Goal: Information Seeking & Learning: Check status

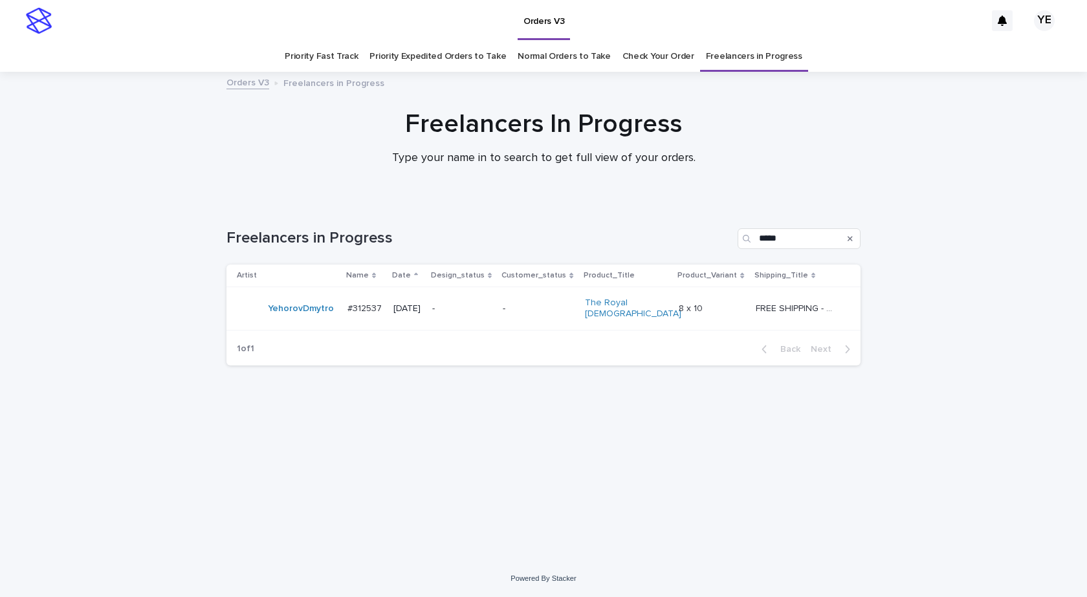
click at [446, 468] on div "Loading... Saving… Loading... Saving… Freelancers in Progress ***** Artist Name…" at bounding box center [543, 364] width 647 height 325
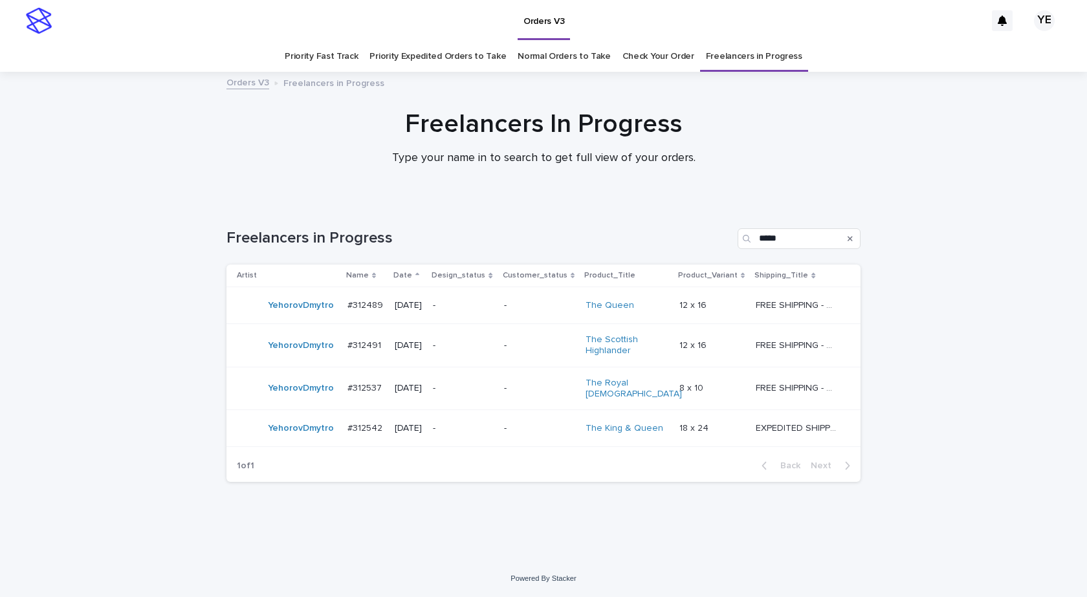
click at [565, 534] on div "Loading... Saving… Loading... Saving… Freelancers in Progress ***** Artist Name…" at bounding box center [543, 381] width 1087 height 358
click at [293, 397] on div "YehorovDmytro" at bounding box center [287, 389] width 100 height 26
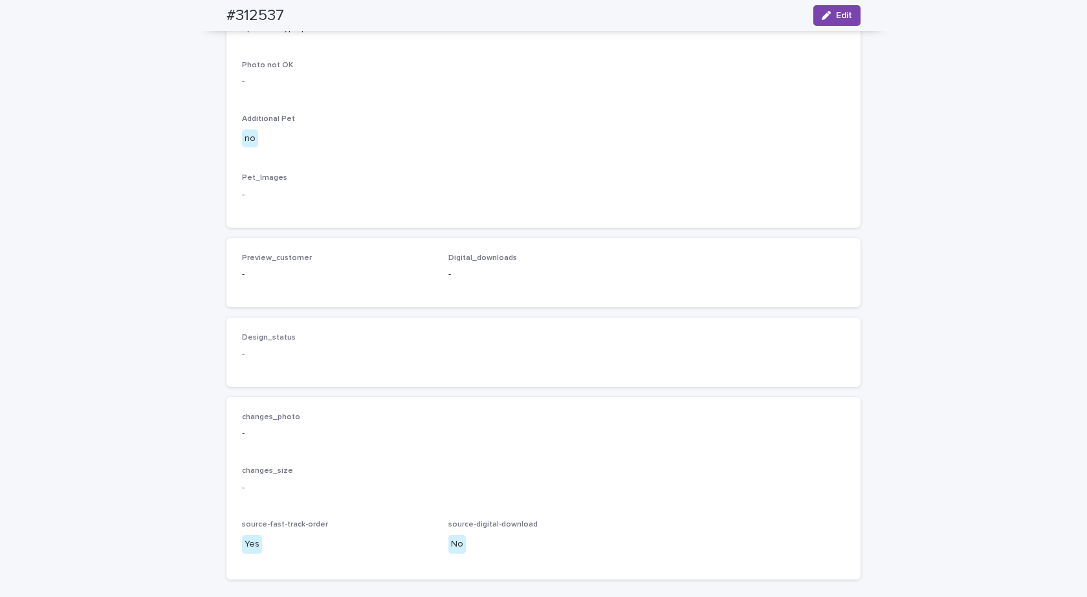
scroll to position [386, 0]
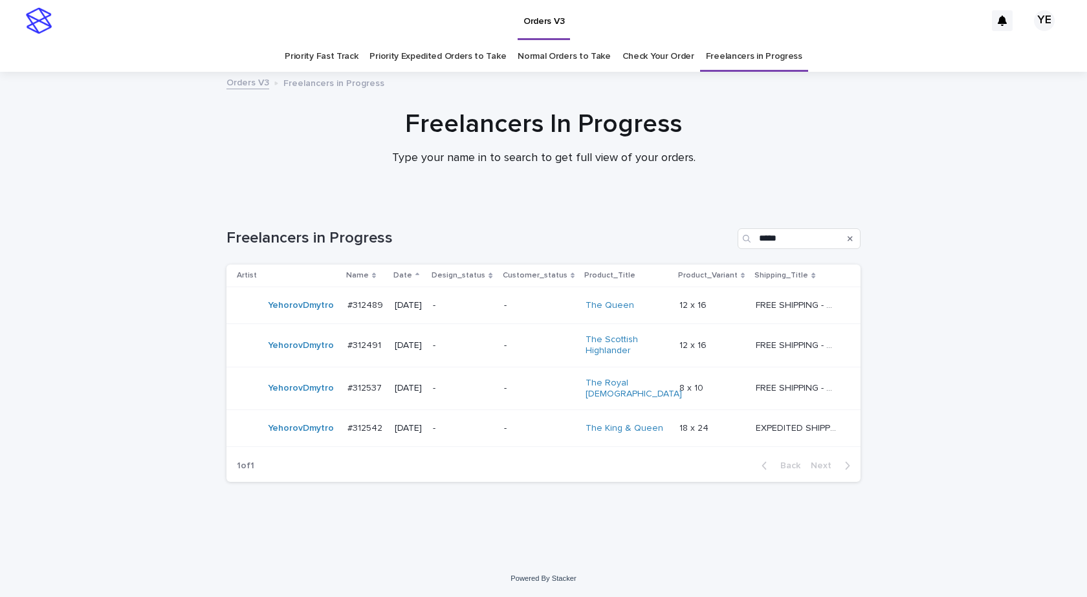
click at [293, 440] on td "YehorovDmytro" at bounding box center [284, 428] width 116 height 37
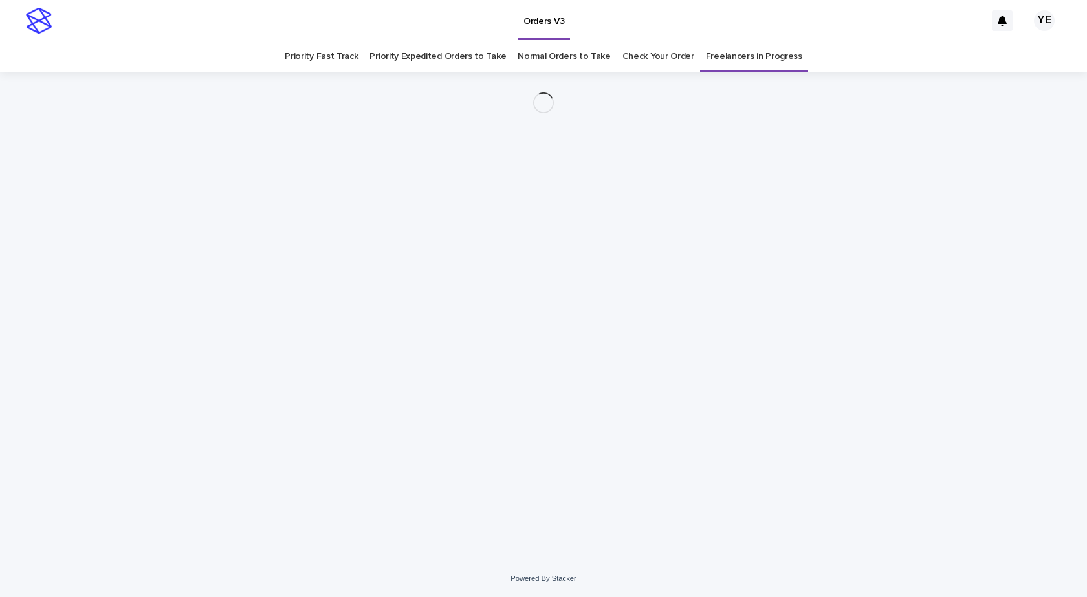
click at [293, 440] on div "Loading... Saving… Loading... Saving…" at bounding box center [543, 300] width 647 height 456
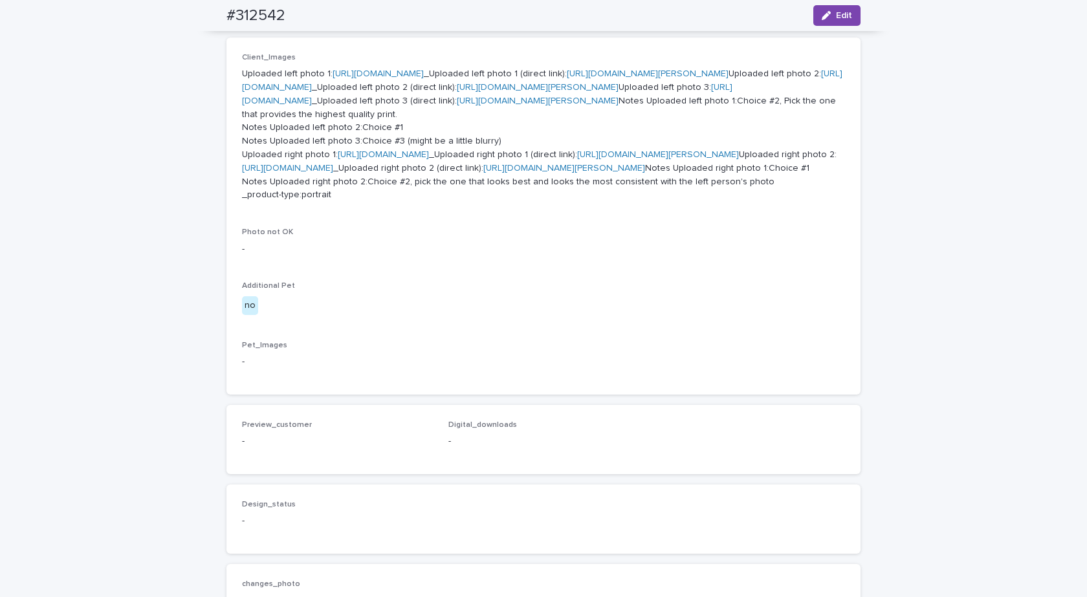
scroll to position [517, 0]
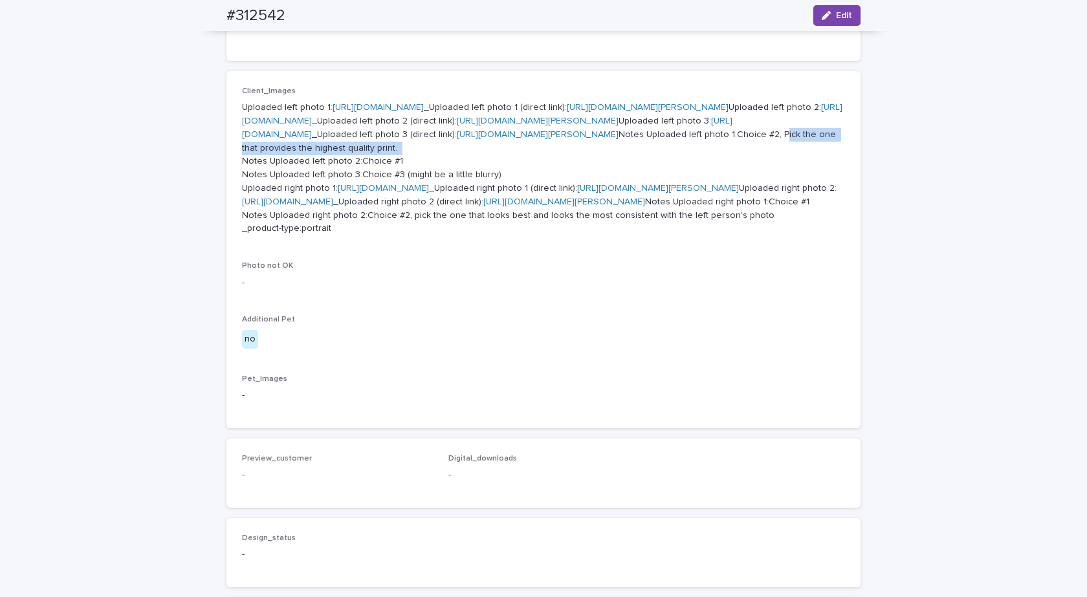
drag, startPoint x: 608, startPoint y: 308, endPoint x: 395, endPoint y: 315, distance: 212.9
click at [395, 235] on p "Uploaded left photo 1: https://cdn.shopify.com-uploadkit.app/s/files/1/0033/480…" at bounding box center [543, 168] width 603 height 135
copy p "Pick the one that provides the highest quality print."
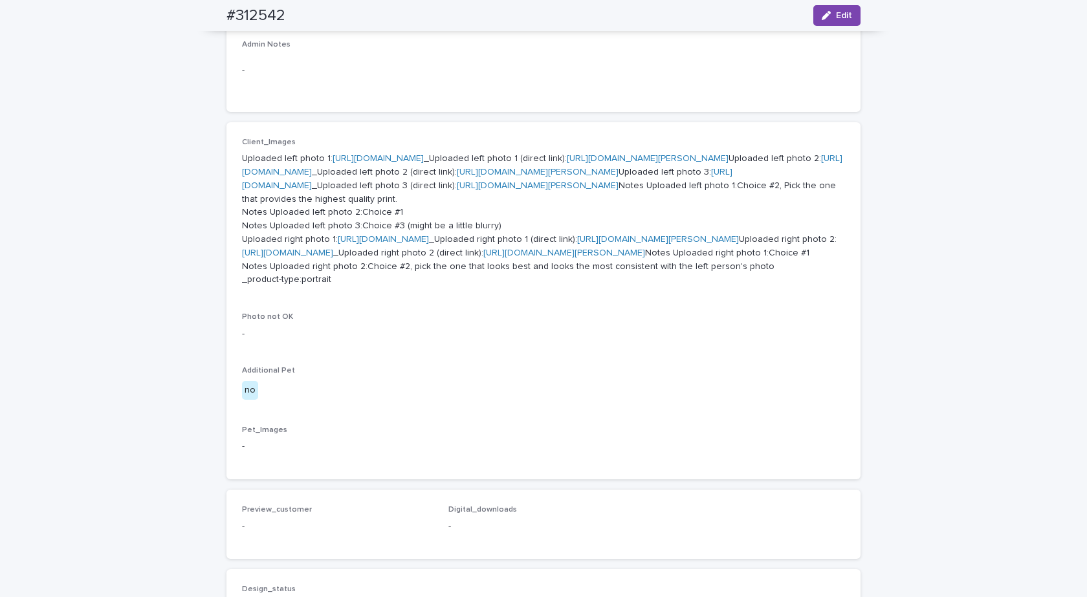
scroll to position [624, 0]
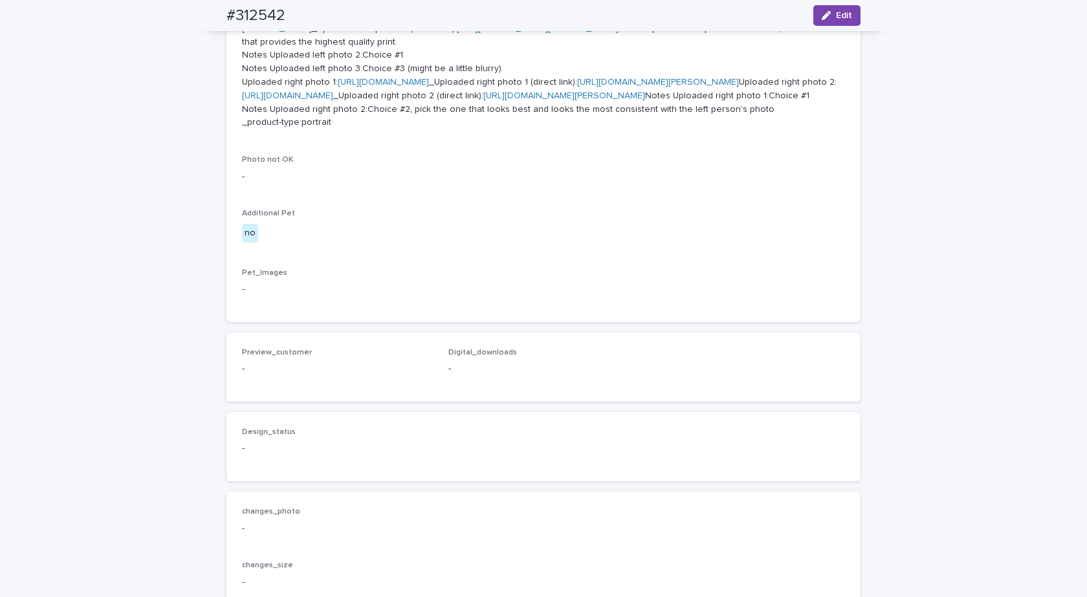
drag, startPoint x: 404, startPoint y: 389, endPoint x: 395, endPoint y: 416, distance: 28.0
click at [395, 140] on div "Client_Images Uploaded left photo 1: https://cdn.shopify.com-uploadkit.app/s/fi…" at bounding box center [543, 60] width 603 height 159
copy p "pick the one that looks best and looks the most consistent with the left person…"
click at [429, 87] on link "https://cdn.shopify.com-uploadkit.app/s/files/1/0033/4807/0511/files/download.h…" at bounding box center [383, 82] width 91 height 9
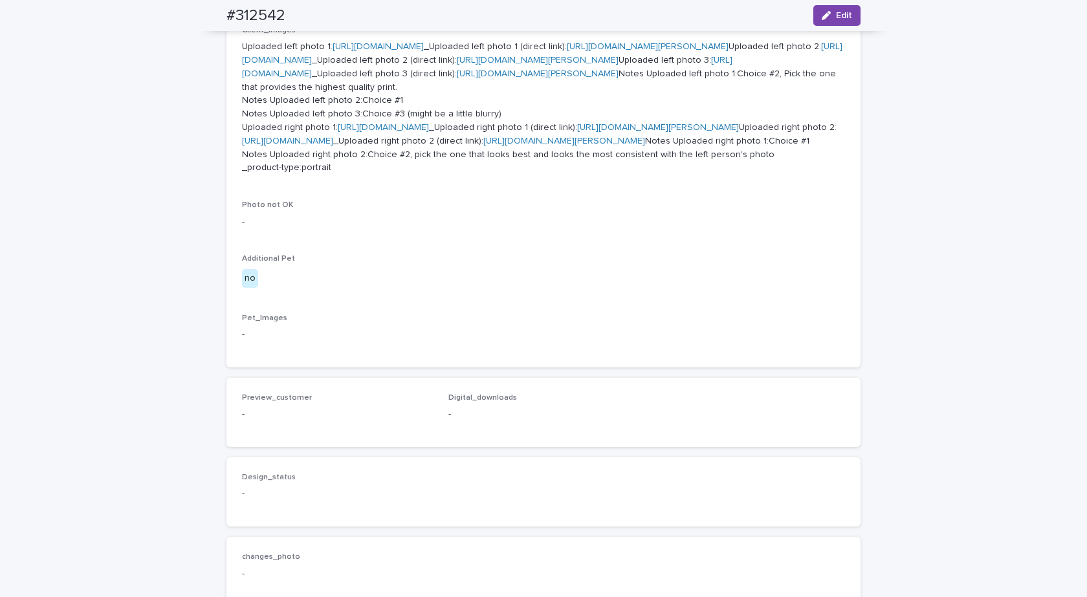
scroll to position [559, 0]
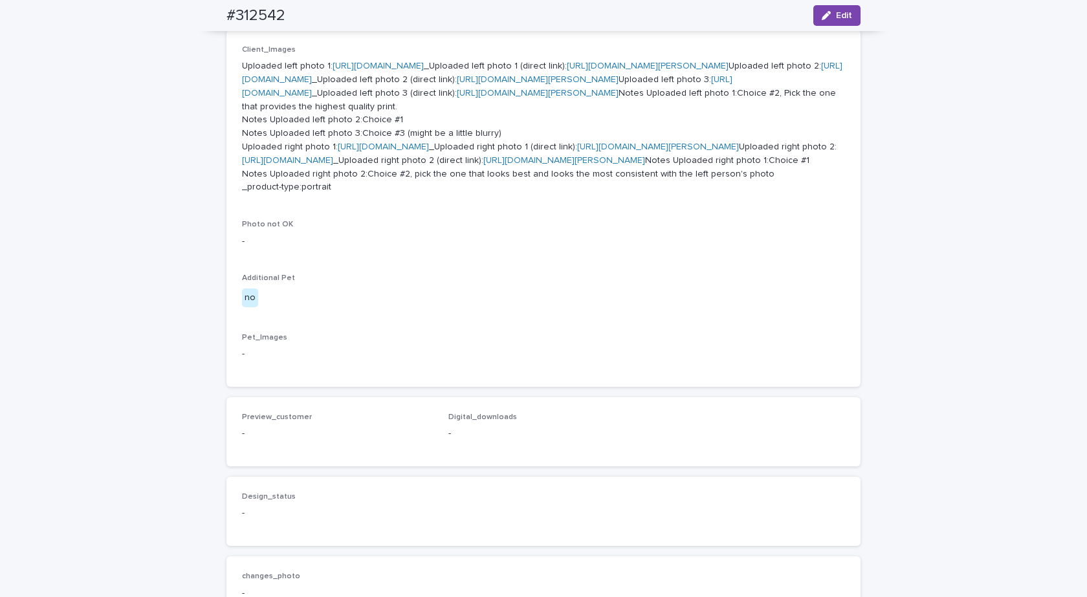
click at [388, 98] on link "https://cdn.shopify.com-uploadkit.app/s/files/1/0033/4807/0511/files/download.h…" at bounding box center [487, 86] width 490 height 23
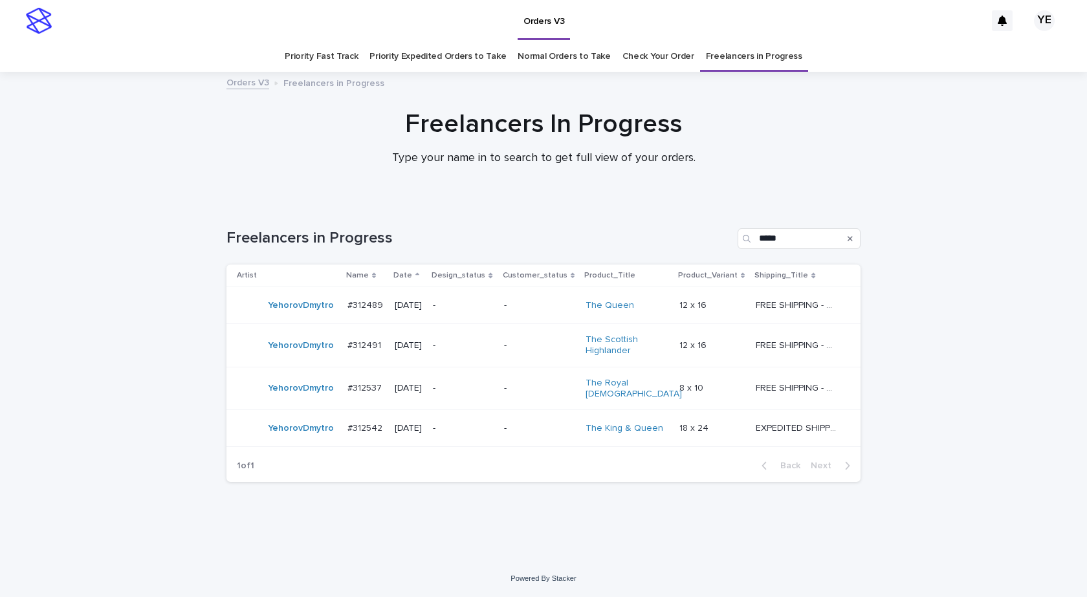
click at [301, 315] on div "YehorovDmytro" at bounding box center [301, 305] width 66 height 21
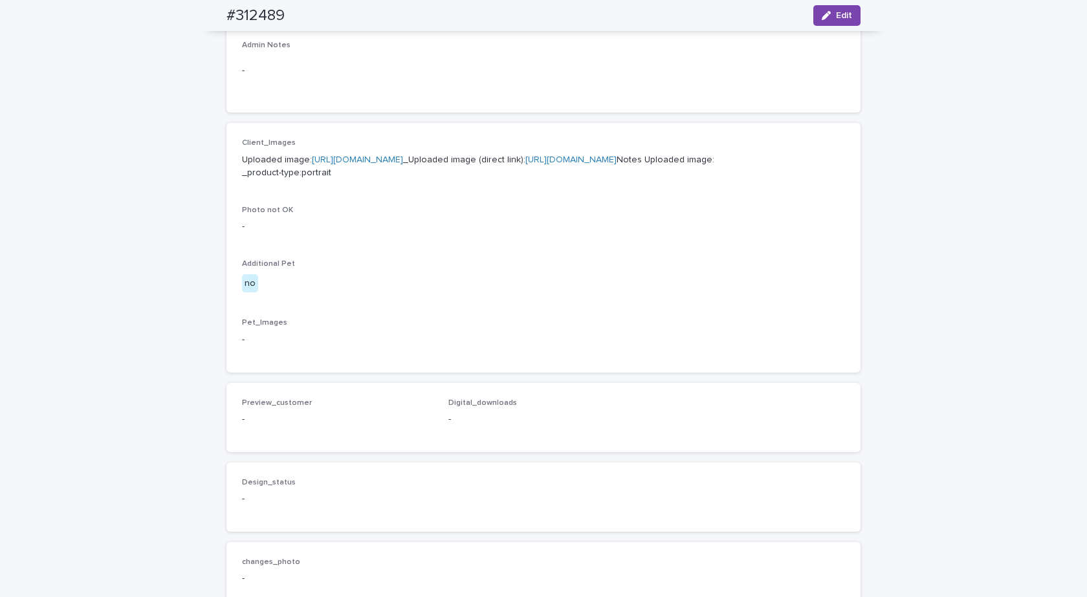
scroll to position [453, 0]
click at [397, 157] on link "https://cdn.shopify.com-uploadkit.app/s/files/1/0033/4807/0511/files/download.h…" at bounding box center [357, 159] width 91 height 9
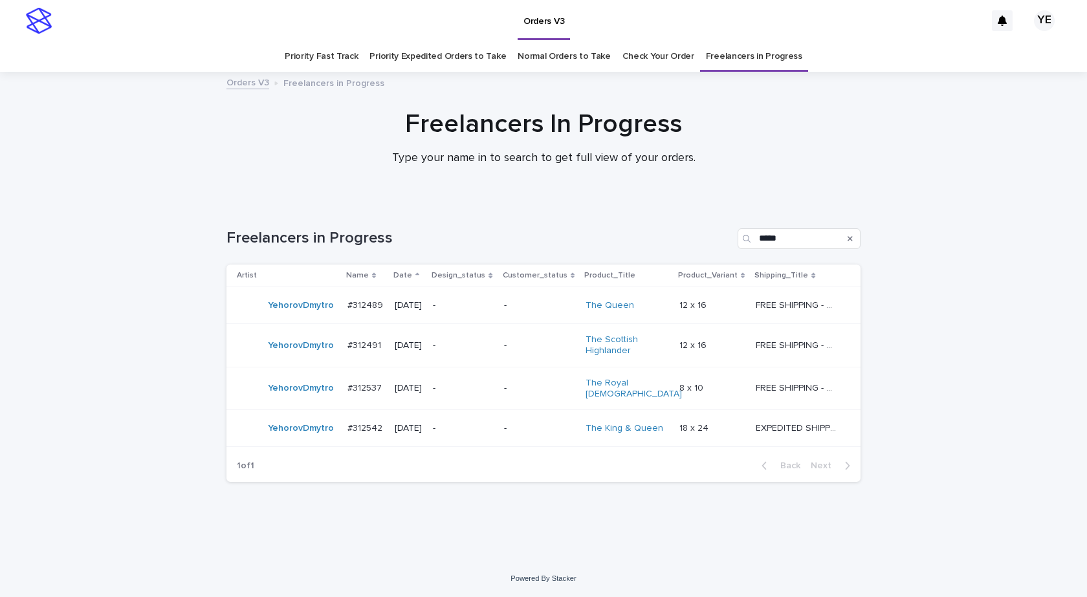
click at [278, 354] on div "YehorovDmytro" at bounding box center [301, 345] width 66 height 21
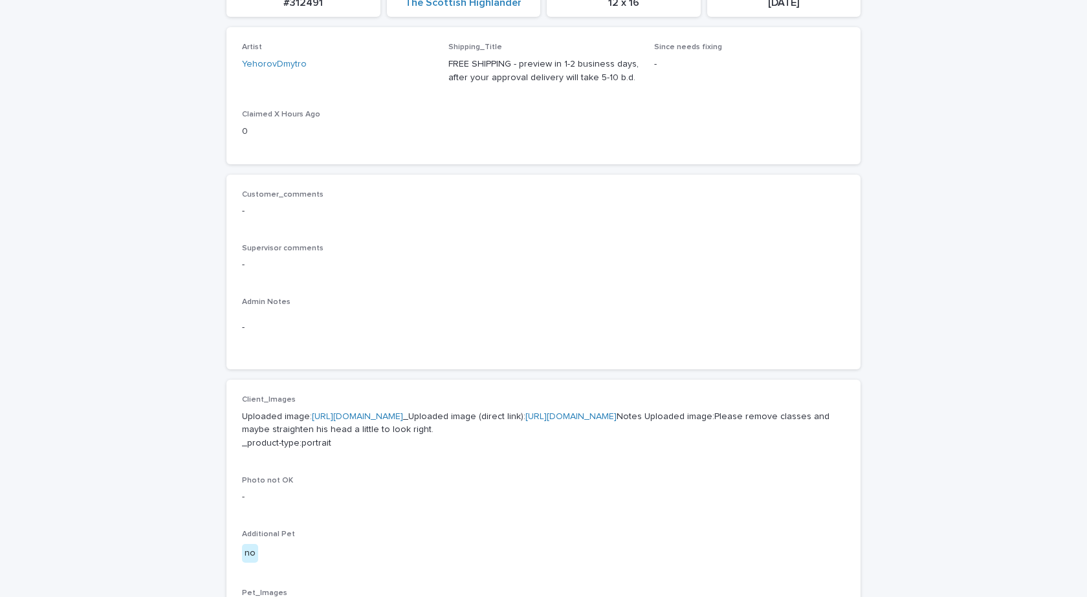
scroll to position [323, 0]
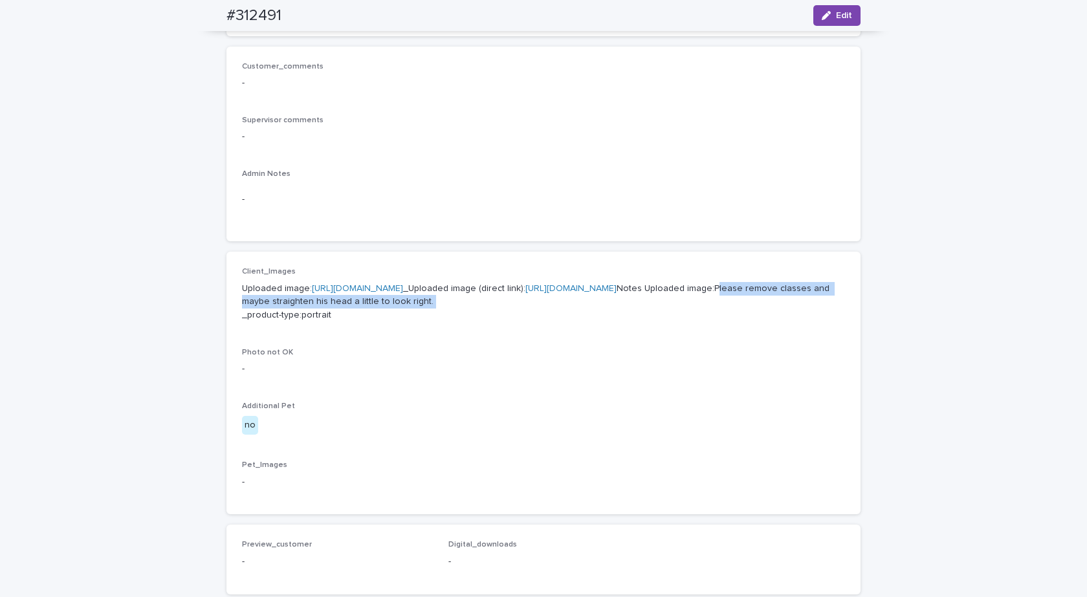
drag, startPoint x: 642, startPoint y: 355, endPoint x: 331, endPoint y: 356, distance: 311.8
click at [331, 322] on p "Uploaded image: https://cdn.shopify.com-uploadkit.app/s/files/1/0033/4807/0511/…" at bounding box center [543, 302] width 603 height 40
copy p "Please remove classes and maybe straighten his head a little to look right."
click at [398, 288] on link "https://cdn.shopify.com-uploadkit.app/s/files/1/0033/4807/0511/files/download.h…" at bounding box center [357, 288] width 91 height 9
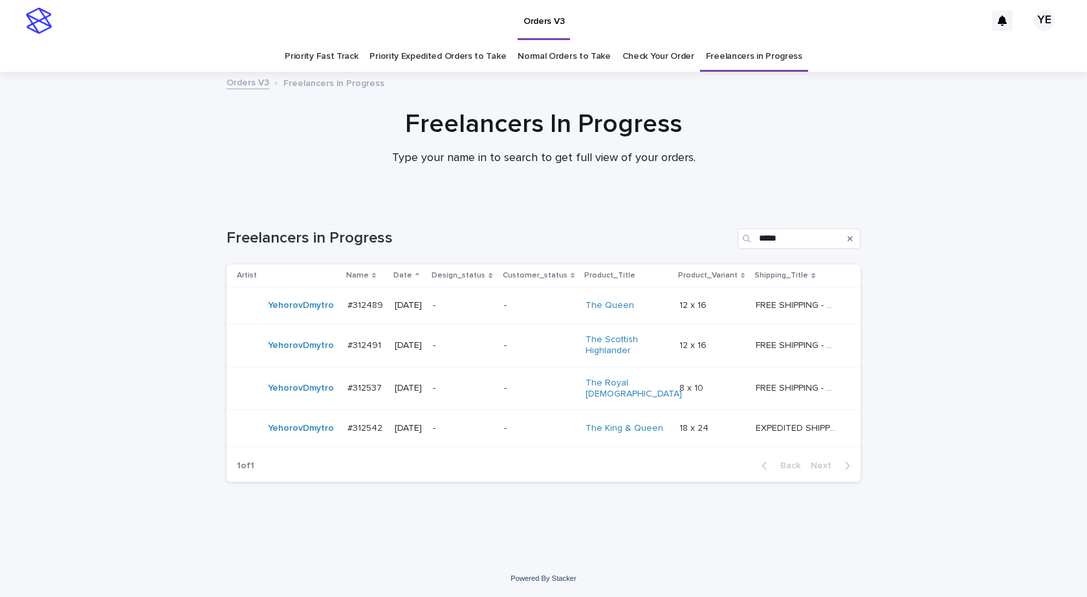
click at [290, 321] on td "YehorovDmytro" at bounding box center [284, 305] width 116 height 37
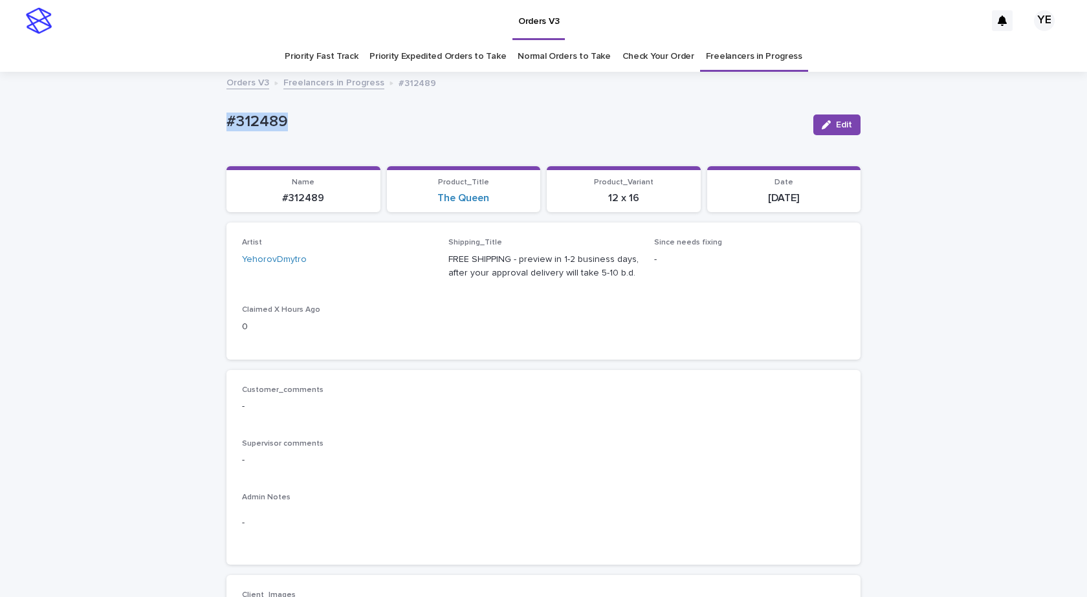
drag, startPoint x: 301, startPoint y: 124, endPoint x: 151, endPoint y: 118, distance: 149.5
copy p "#312489"
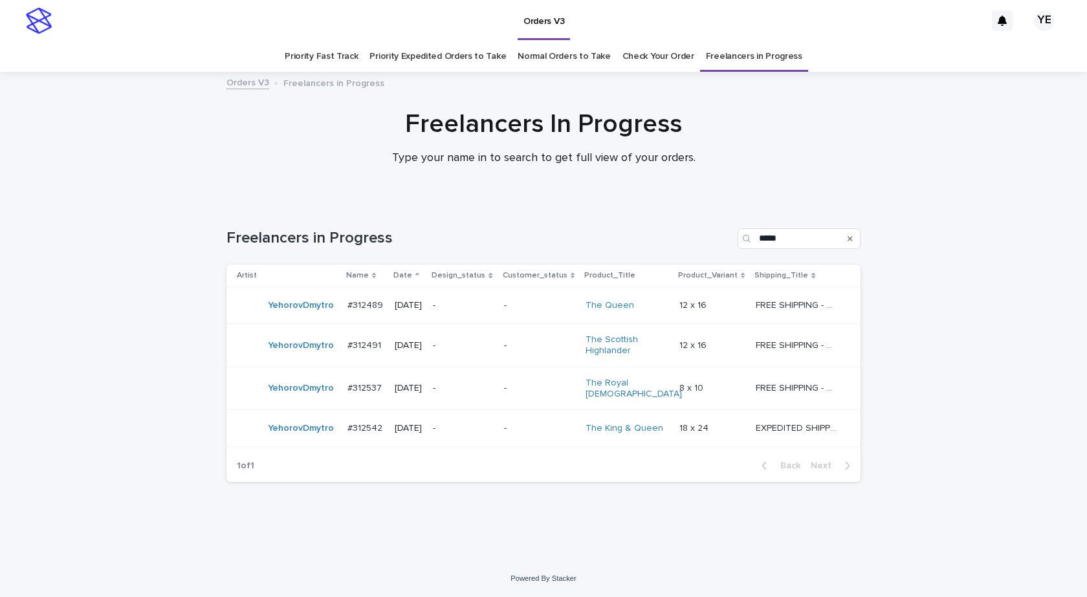
click at [285, 393] on div "YehorovDmytro" at bounding box center [301, 388] width 66 height 21
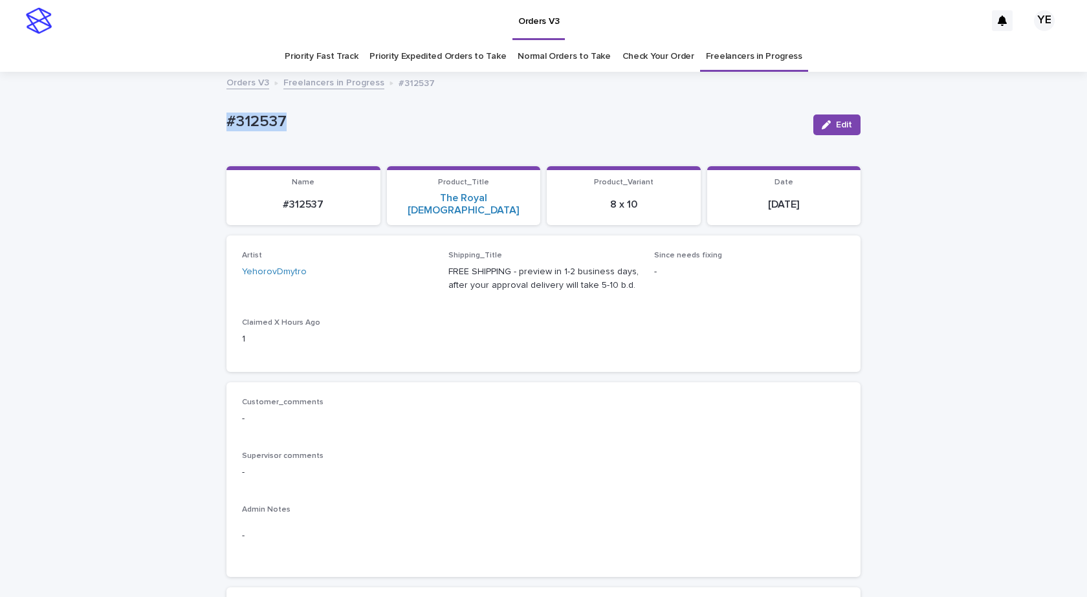
drag, startPoint x: 256, startPoint y: 111, endPoint x: 80, endPoint y: 208, distance: 200.9
copy p "#312537"
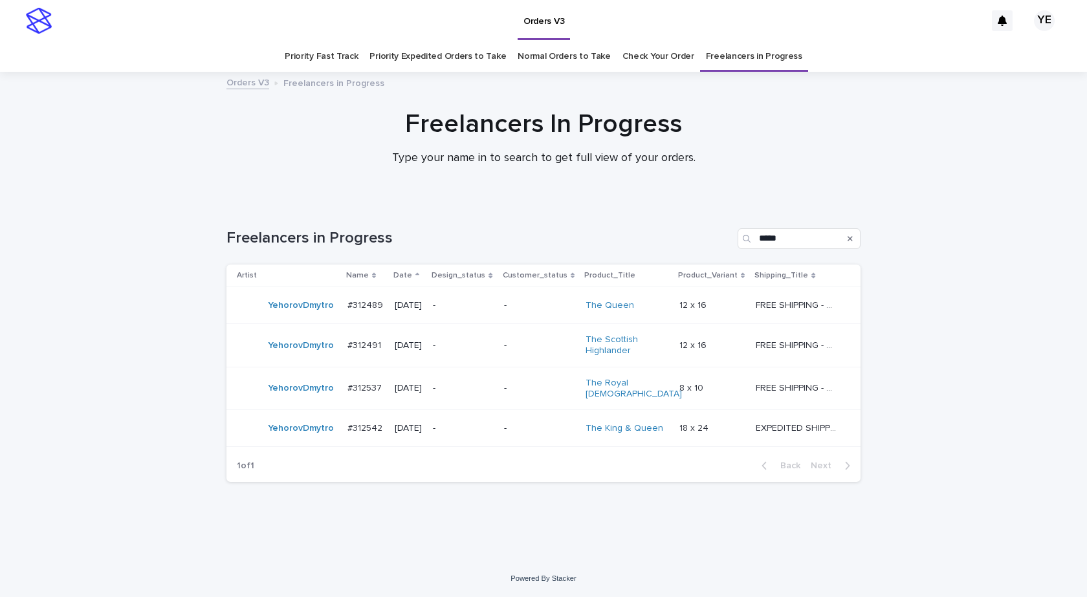
click at [318, 434] on div "YehorovDmytro" at bounding box center [287, 428] width 100 height 26
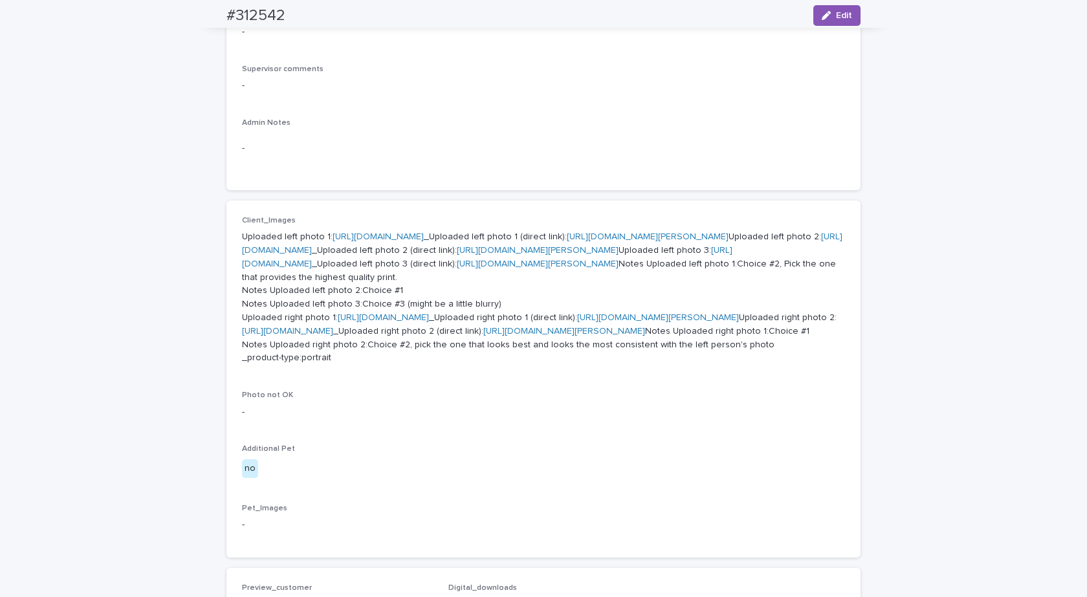
scroll to position [776, 0]
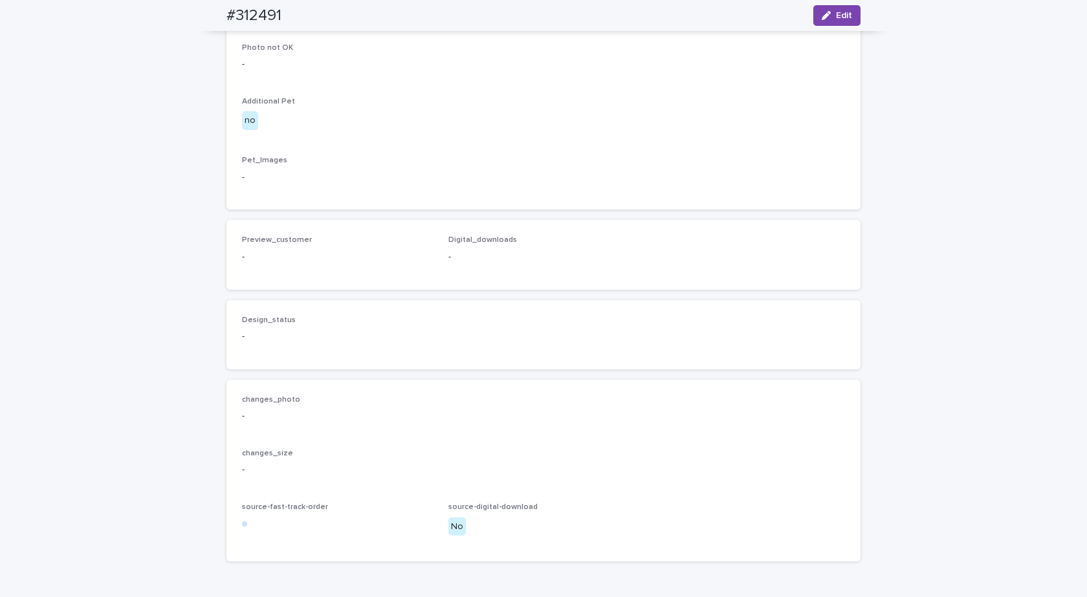
scroll to position [453, 0]
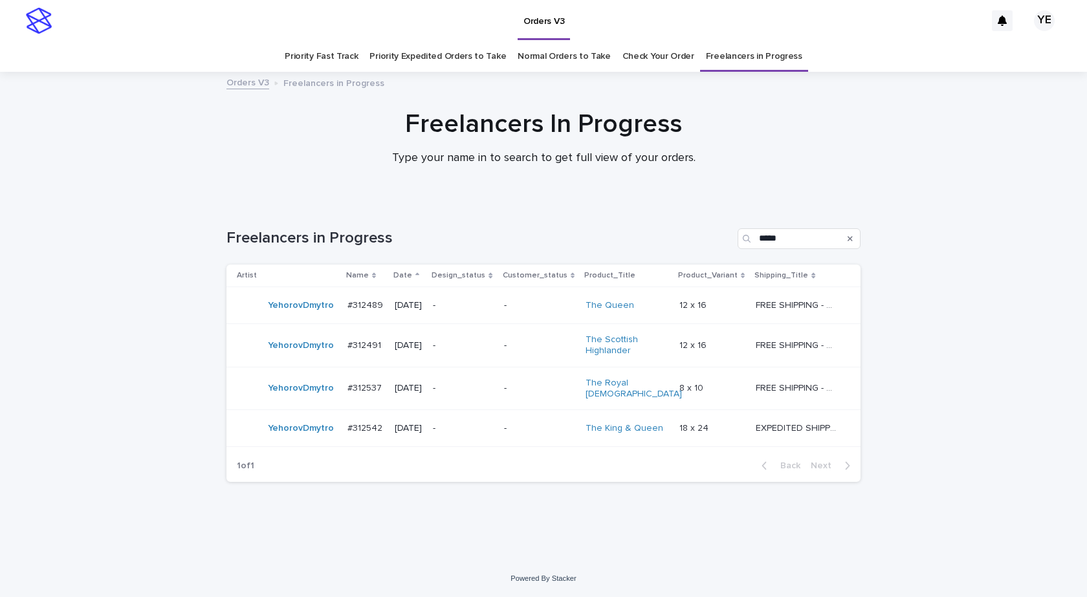
click at [303, 396] on div "YehorovDmytro" at bounding box center [301, 388] width 66 height 21
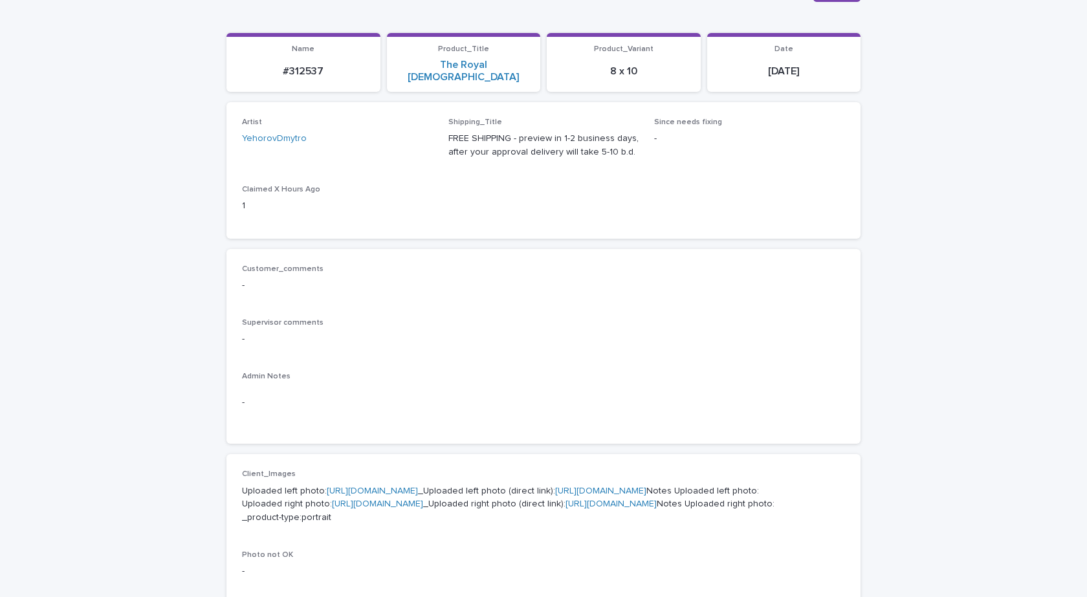
scroll to position [388, 0]
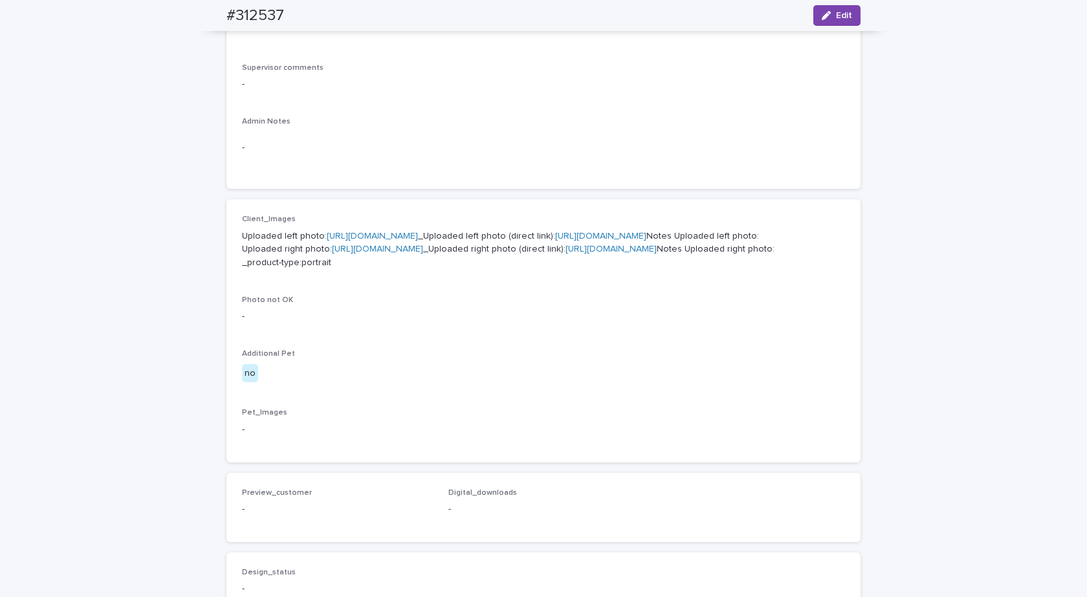
click at [371, 232] on link "[URL][DOMAIN_NAME]" at bounding box center [372, 236] width 91 height 9
